Goal: Transaction & Acquisition: Purchase product/service

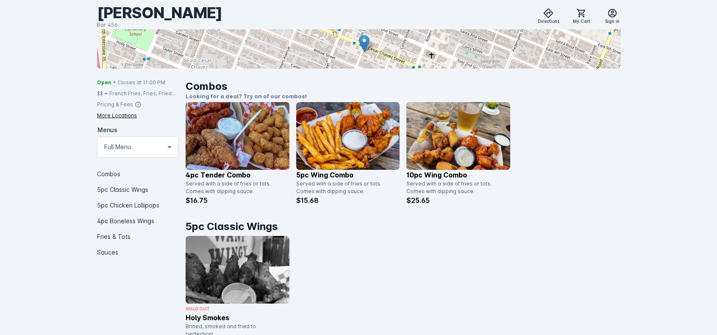
scroll to position [158, 0]
click at [460, 145] on img at bounding box center [458, 136] width 104 height 68
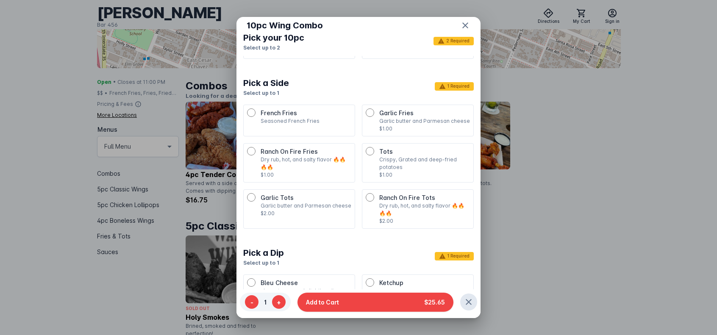
scroll to position [379, 0]
click at [379, 194] on span "Ranch On Fire Tots" at bounding box center [407, 197] width 56 height 7
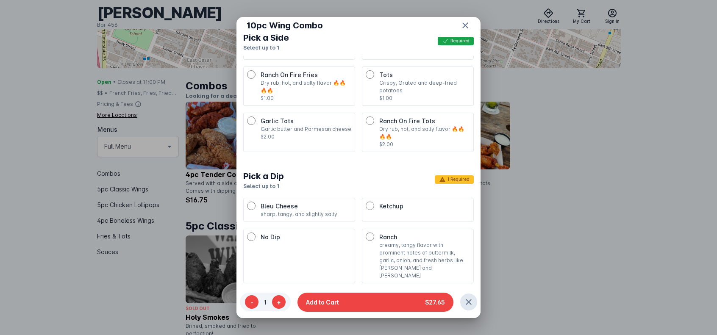
scroll to position [466, 0]
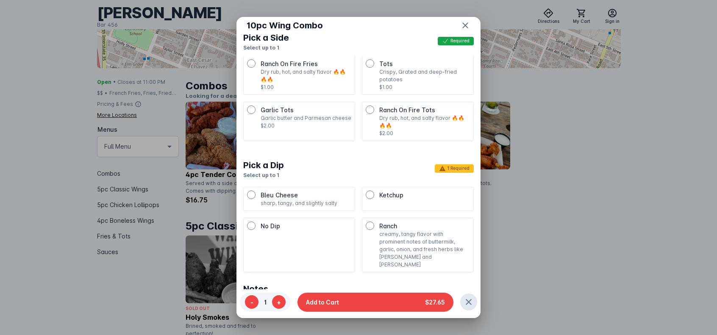
click at [379, 231] on p "creamy, tangy flavor with prominent notes of buttermilk, garlic, onion, and fre…" at bounding box center [424, 250] width 91 height 38
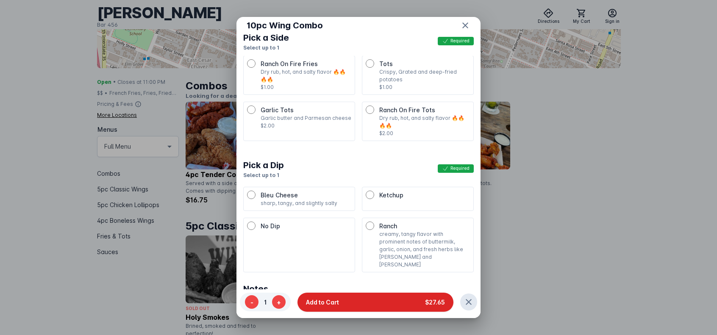
click at [364, 302] on button "Add to Cart $27.65" at bounding box center [376, 301] width 156 height 19
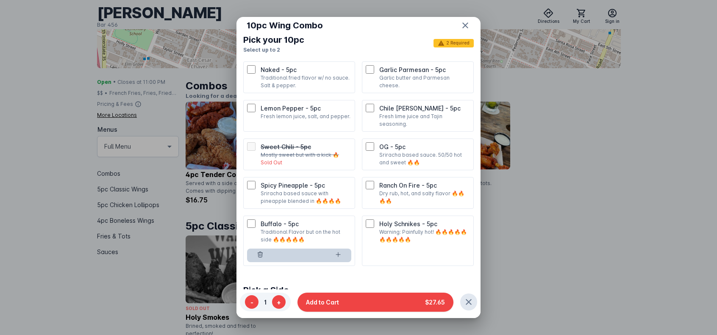
scroll to position [169, 0]
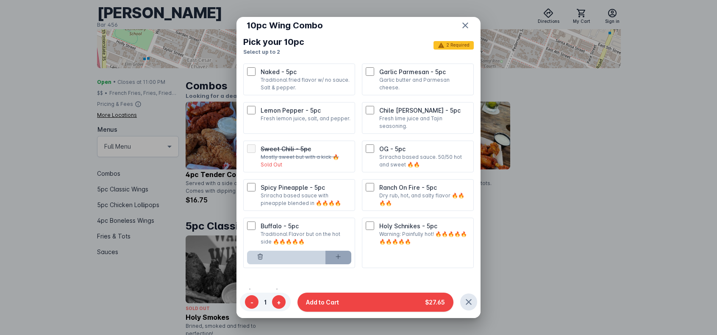
click at [338, 256] on icon at bounding box center [338, 256] width 7 height 7
type input "*"
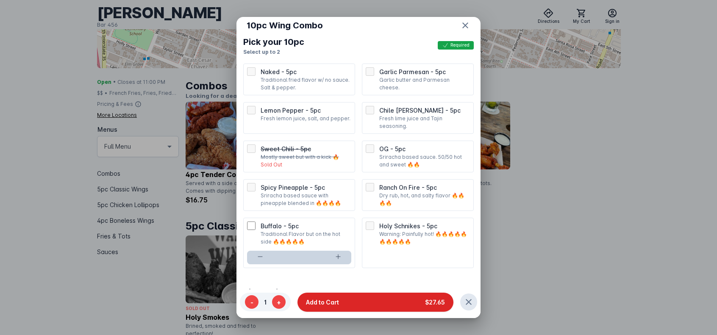
click at [366, 301] on button "Add to Cart $27.65" at bounding box center [376, 301] width 156 height 19
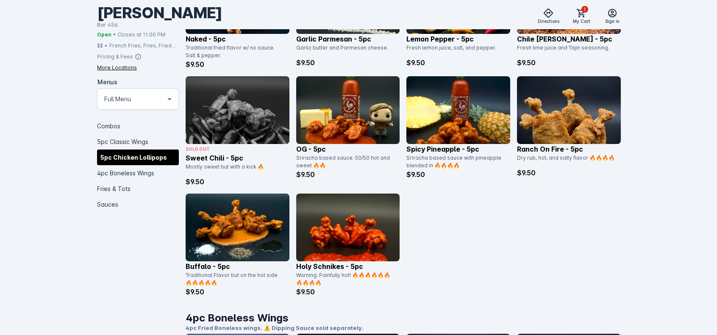
scroll to position [577, 0]
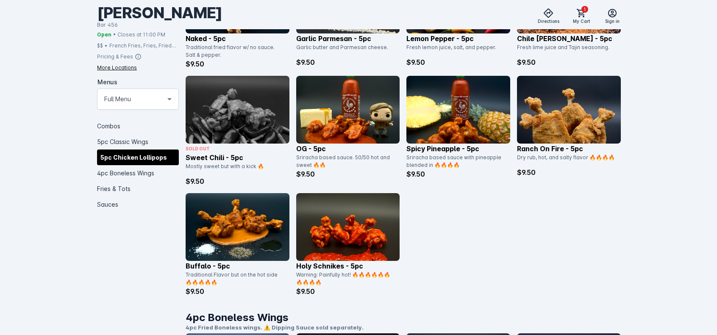
click at [244, 229] on img at bounding box center [238, 227] width 104 height 68
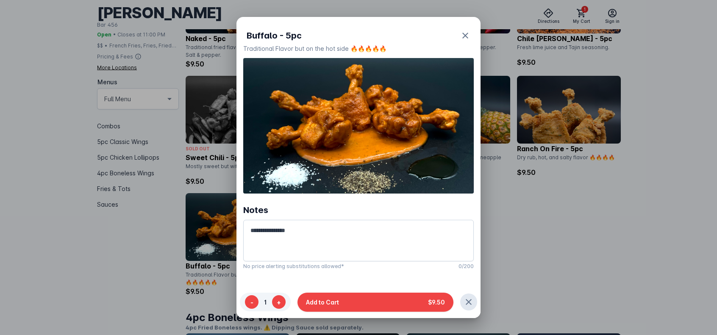
scroll to position [0, 0]
click at [358, 301] on button "Add to Cart $9.50" at bounding box center [376, 301] width 156 height 19
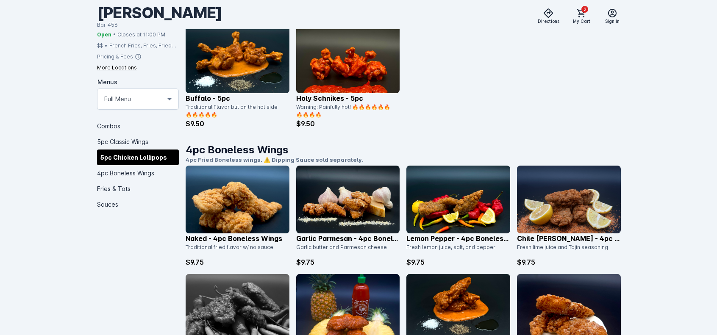
scroll to position [747, 0]
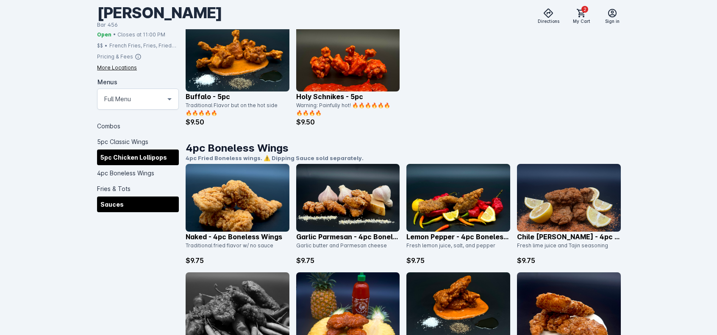
click at [112, 205] on div "Sauces" at bounding box center [138, 204] width 82 height 16
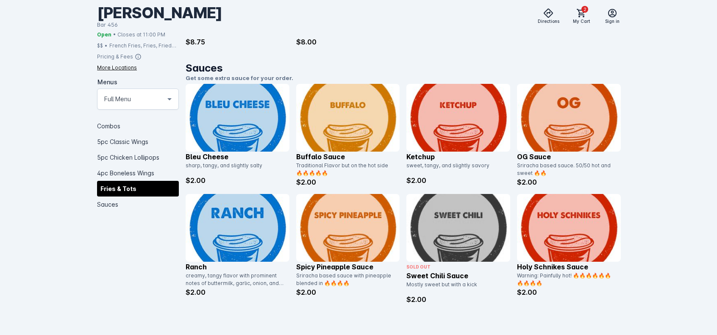
scroll to position [1444, 0]
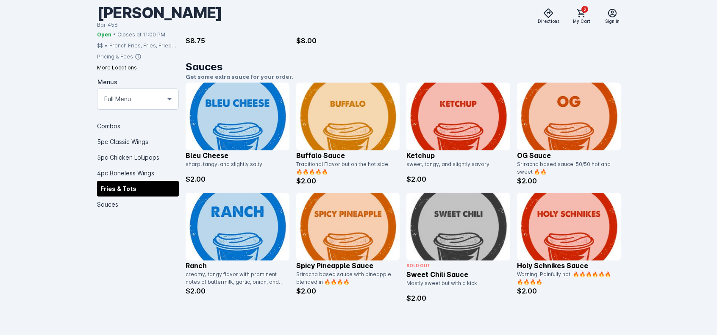
click at [522, 227] on img at bounding box center [569, 227] width 104 height 68
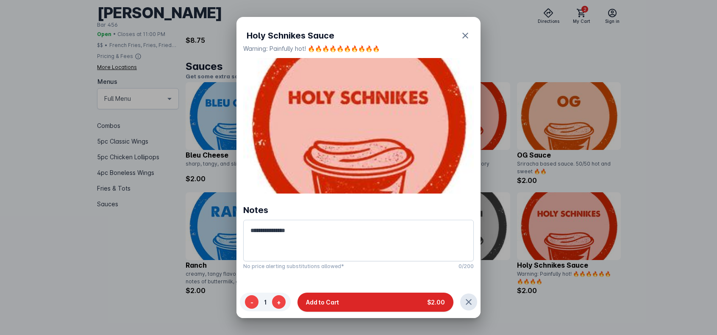
click at [334, 305] on span "Add to Cart" at bounding box center [322, 302] width 33 height 9
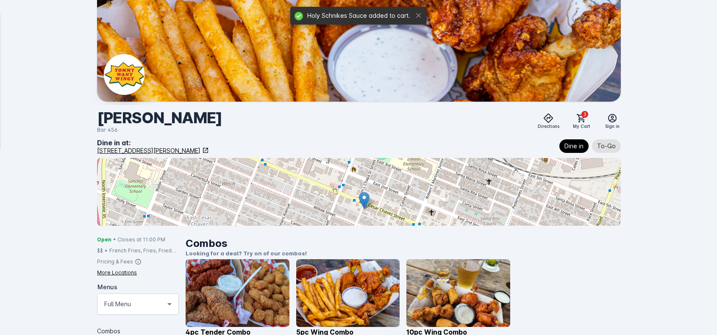
scroll to position [1444, 0]
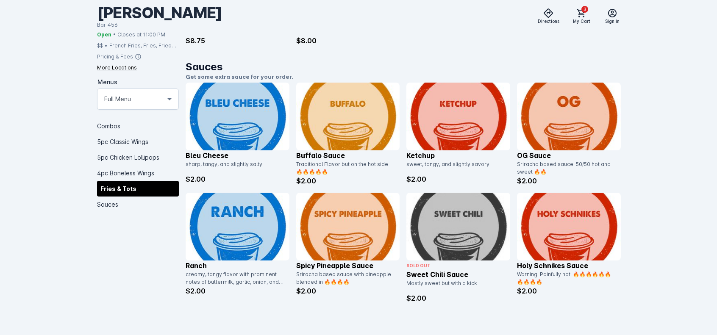
click at [237, 229] on img at bounding box center [238, 227] width 104 height 68
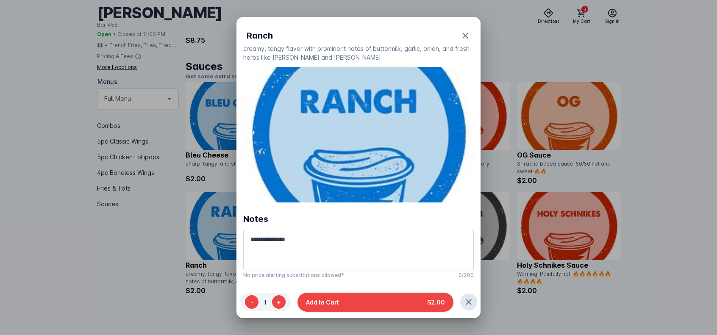
scroll to position [0, 0]
drag, startPoint x: 365, startPoint y: 299, endPoint x: 331, endPoint y: 303, distance: 35.0
click at [331, 303] on span "Add to Cart" at bounding box center [322, 302] width 33 height 9
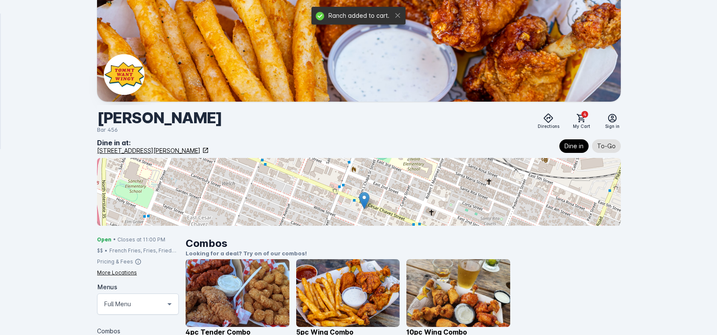
scroll to position [1444, 0]
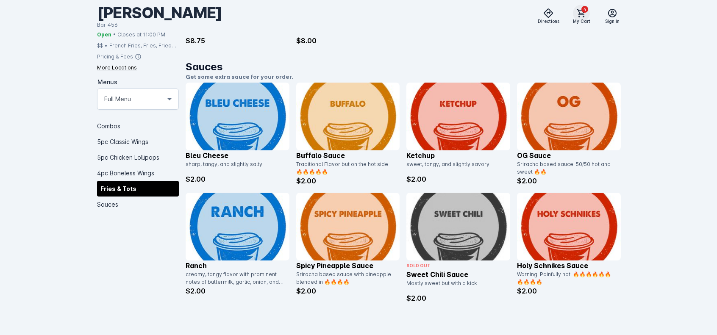
click at [579, 16] on icon at bounding box center [581, 13] width 8 height 8
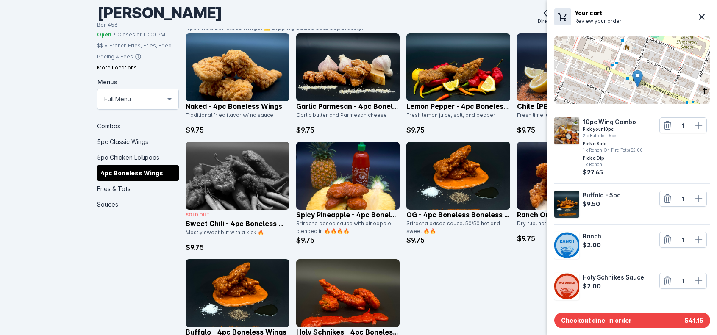
scroll to position [0, 0]
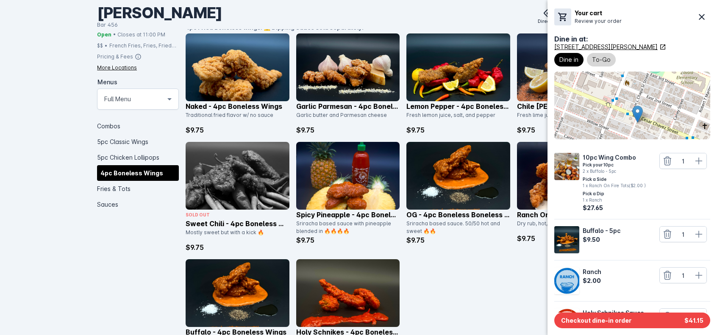
click at [597, 61] on span "To-Go" at bounding box center [601, 60] width 19 height 10
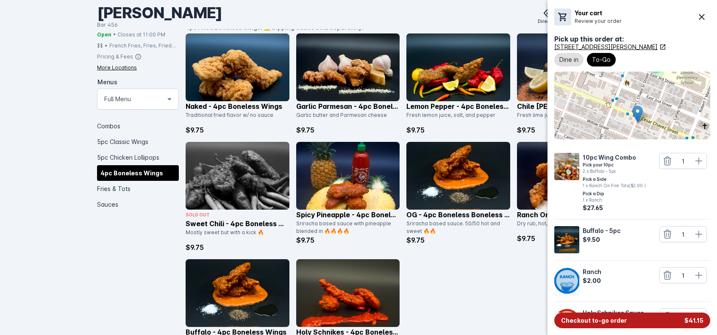
click at [601, 318] on span "Checkout to-go order" at bounding box center [594, 320] width 66 height 9
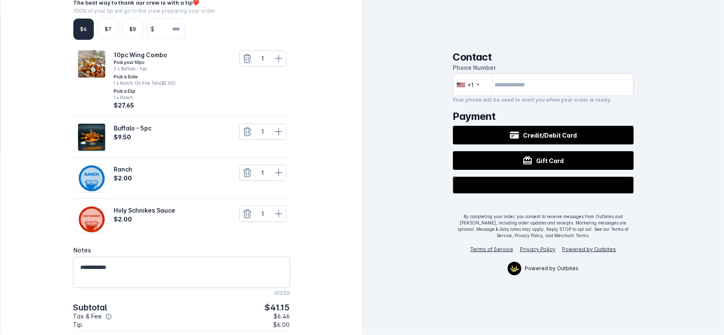
scroll to position [217, 0]
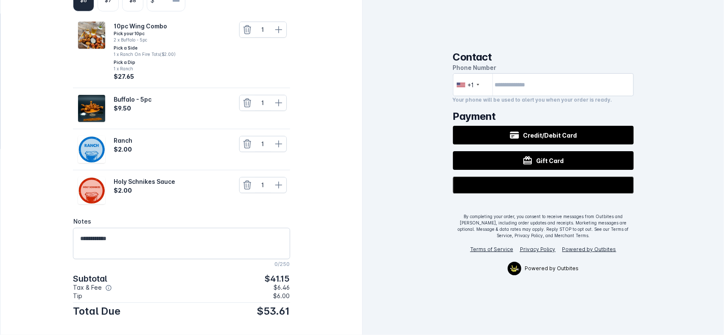
click at [108, 286] on icon at bounding box center [108, 288] width 7 height 7
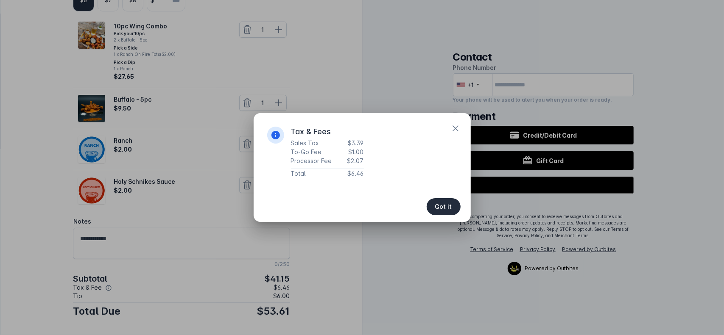
click at [437, 208] on span "Got it" at bounding box center [443, 207] width 17 height 6
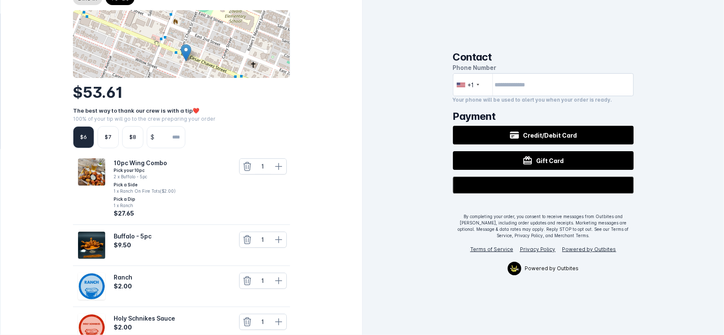
scroll to position [79, 0]
click at [129, 134] on div "$8" at bounding box center [132, 138] width 7 height 8
click at [175, 134] on input "number" at bounding box center [171, 137] width 27 height 21
type input "*****"
click at [263, 109] on div "The best way to thank our crew is with a tip ❤️" at bounding box center [181, 111] width 217 height 8
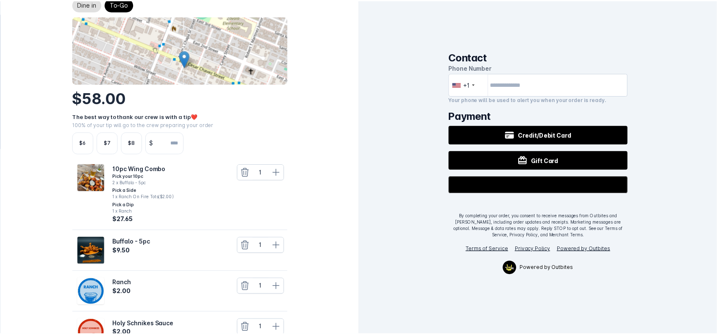
scroll to position [217, 0]
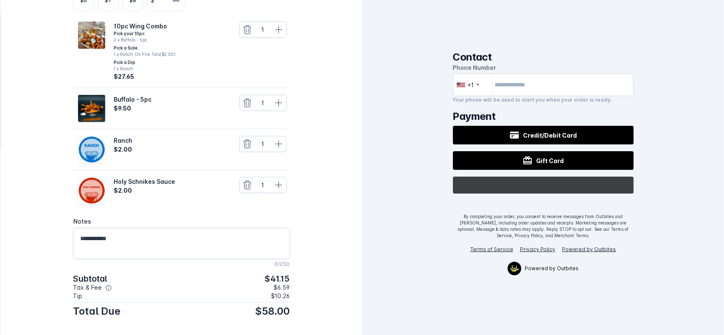
click at [534, 185] on line "Buy with GPay" at bounding box center [534, 185] width 0 height 8
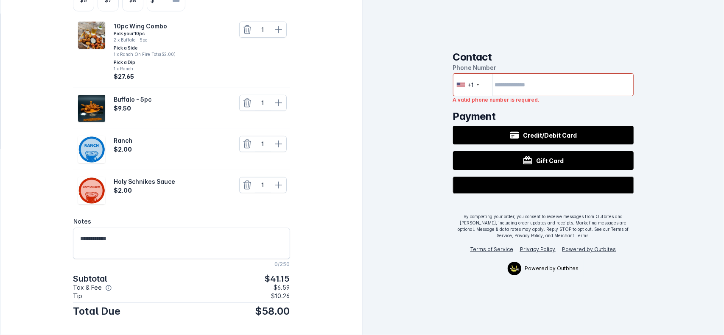
click at [542, 85] on input "tel" at bounding box center [543, 84] width 181 height 23
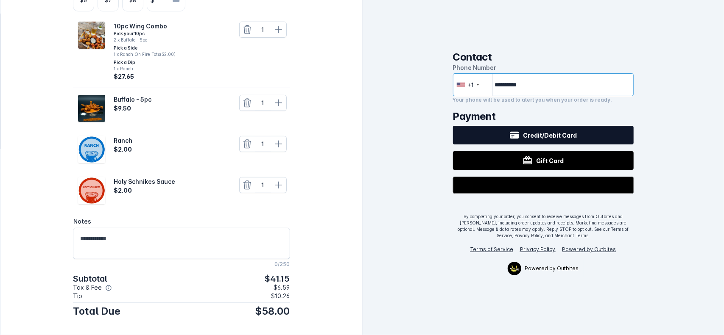
type input "**********"
click at [543, 134] on span "Credit/Debit Card" at bounding box center [550, 135] width 54 height 9
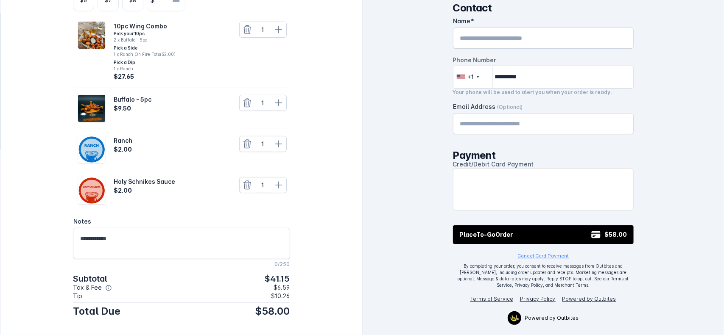
click at [542, 38] on input "Name" at bounding box center [543, 38] width 166 height 10
type input "**********"
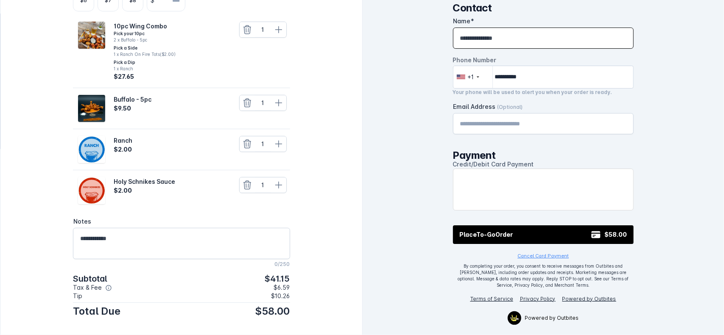
type input "**********"
type input "*******"
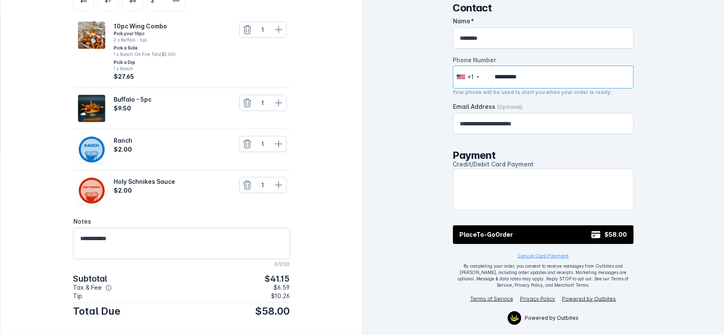
click at [536, 72] on input "**********" at bounding box center [543, 77] width 181 height 23
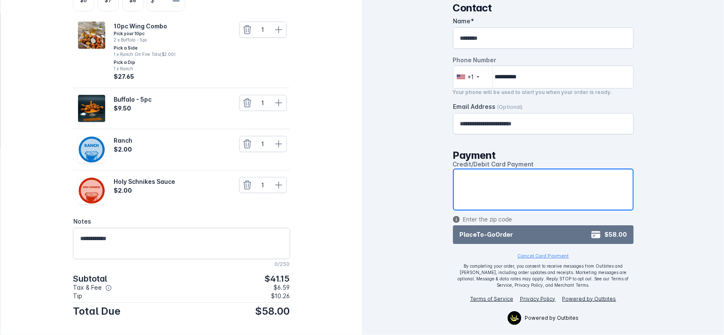
click at [537, 232] on button "Place To-Go Order $58.00" at bounding box center [543, 234] width 181 height 19
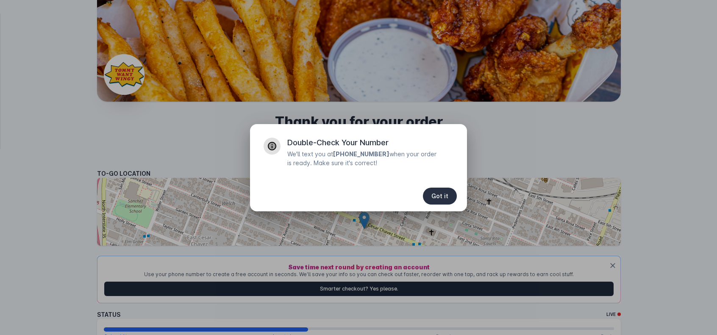
click at [444, 195] on span "Got it" at bounding box center [439, 196] width 17 height 6
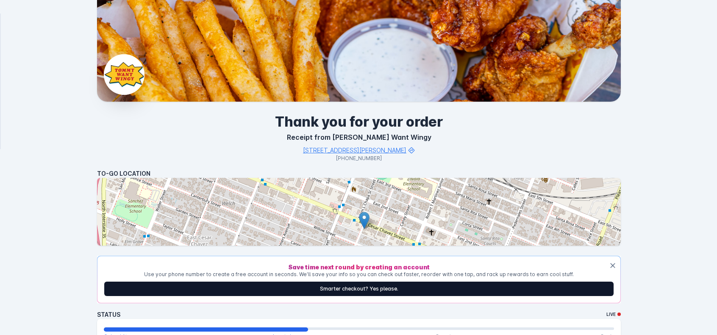
click at [392, 288] on button "Smarter checkout? Yes please." at bounding box center [358, 289] width 509 height 14
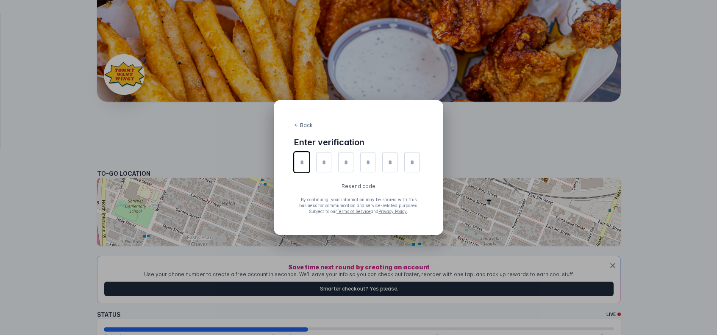
type input "*"
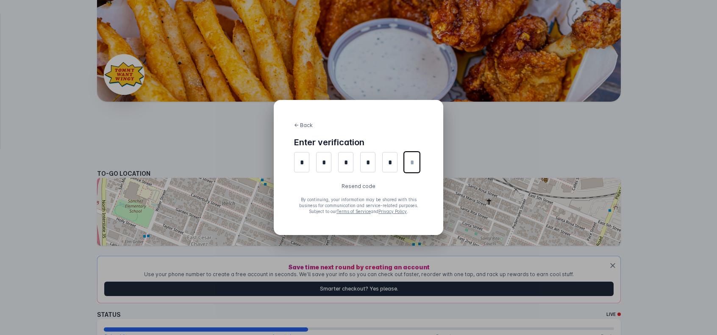
type input "*"
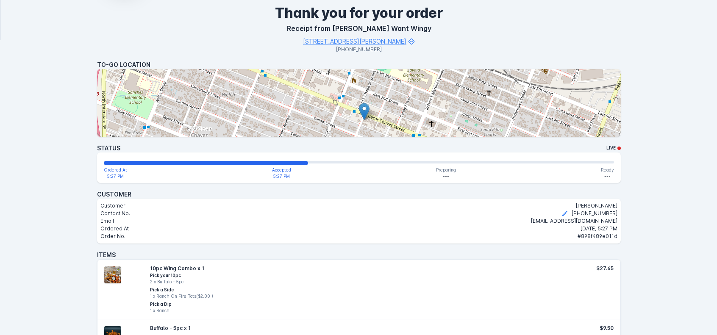
scroll to position [110, 0]
